Goal: Information Seeking & Learning: Check status

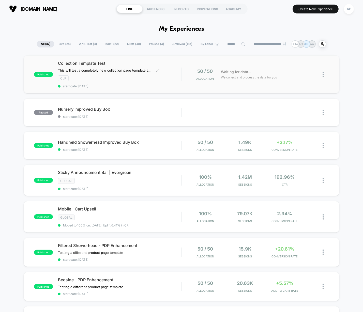
click at [141, 77] on div "CLP" at bounding box center [119, 79] width 123 height 6
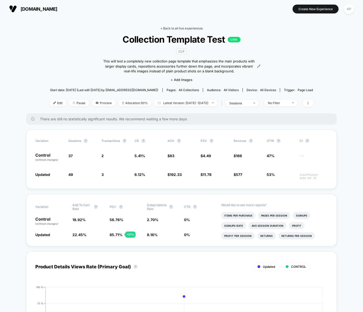
click at [182, 28] on link "< Back to all live experiences" at bounding box center [181, 28] width 42 height 4
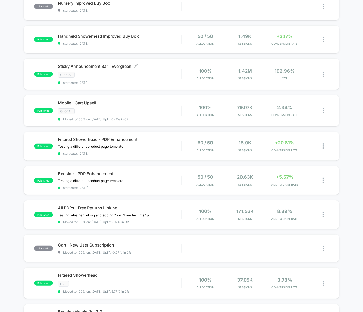
scroll to position [110, 0]
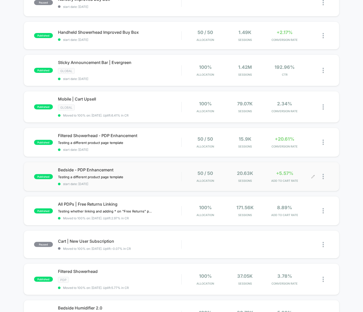
click at [325, 173] on div at bounding box center [326, 177] width 6 height 12
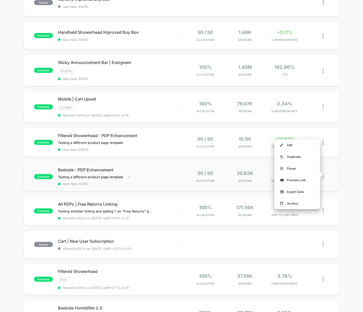
click at [162, 174] on div "Bedside - PDP Enhancement Testing a different product page template Click to ed…" at bounding box center [119, 177] width 123 height 19
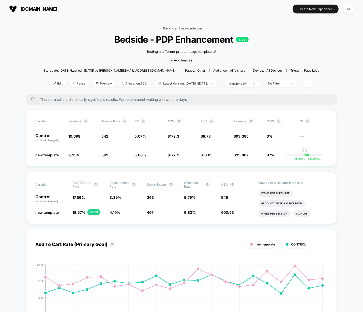
click at [189, 28] on link "< Back to all live experiences" at bounding box center [181, 28] width 42 height 4
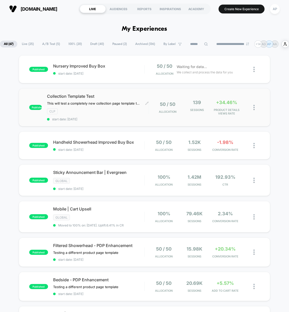
click at [132, 121] on span "start date: [DATE]" at bounding box center [98, 119] width 102 height 4
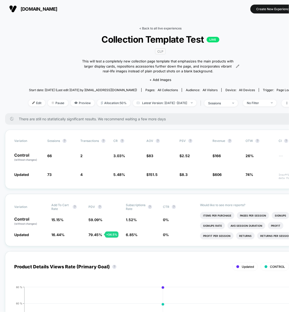
click at [169, 29] on link "< Back to all live experiences" at bounding box center [160, 28] width 42 height 4
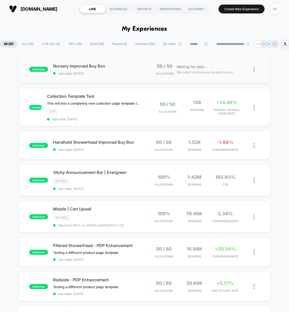
click at [126, 80] on div "published Nursery Improved Buy Box start date: [DATE] 50 / 50 Allocation Waitin…" at bounding box center [144, 69] width 251 height 28
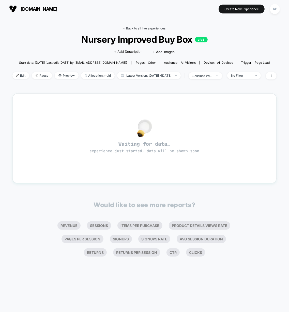
click at [128, 30] on link "< Back to all live experiences" at bounding box center [145, 28] width 42 height 4
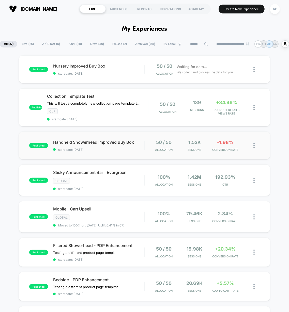
click at [141, 157] on div "published Handheld Showerhead Improved Buy Box start date: [DATE] 50 / 50 Alloc…" at bounding box center [144, 146] width 251 height 28
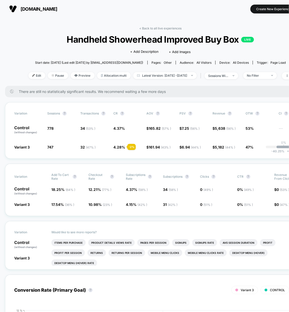
click at [153, 31] on div "< Back to all live experiences Handheld Showerhead Improved Buy Box LIVE Click …" at bounding box center [160, 55] width 264 height 59
click at [153, 28] on link "< Back to all live experiences" at bounding box center [160, 28] width 42 height 4
